Goal: Task Accomplishment & Management: Manage account settings

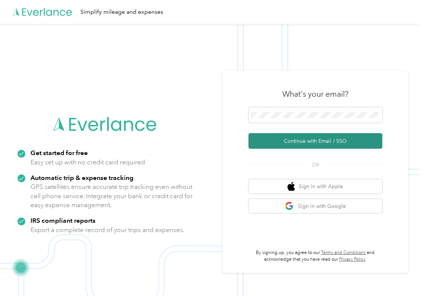
click at [270, 141] on button "Continue with Email / SSO" at bounding box center [316, 141] width 134 height 16
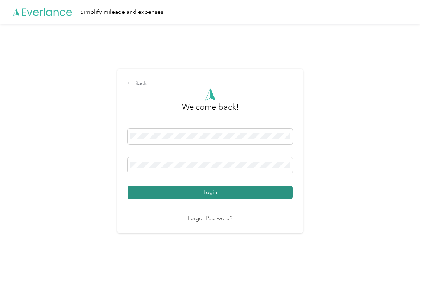
click at [172, 191] on button "Login" at bounding box center [210, 192] width 165 height 13
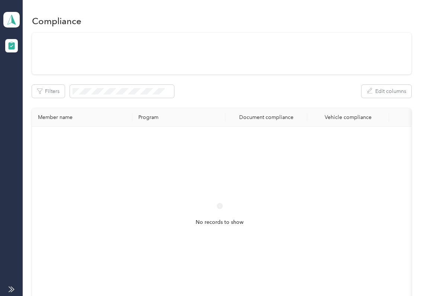
click at [235, 102] on div "Filters Edit columns Member name Program Document compliance Vehicle compliance…" at bounding box center [221, 174] width 379 height 283
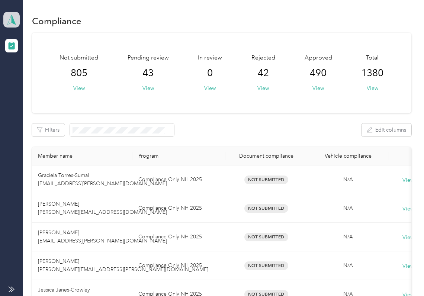
click at [8, 12] on span at bounding box center [11, 20] width 16 height 16
click at [30, 74] on div "Log out" at bounding box center [24, 78] width 29 height 8
